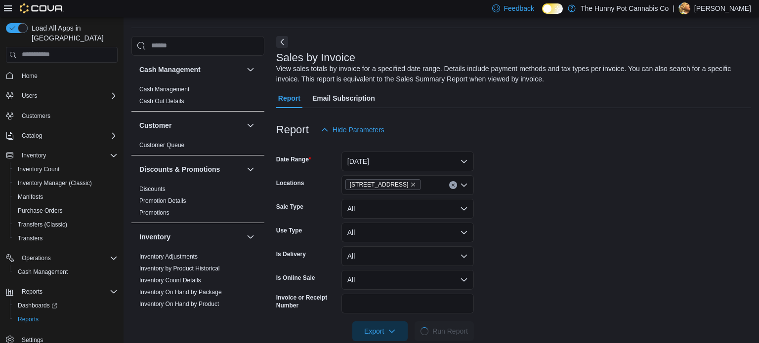
scroll to position [33, 0]
